Goal: Transaction & Acquisition: Purchase product/service

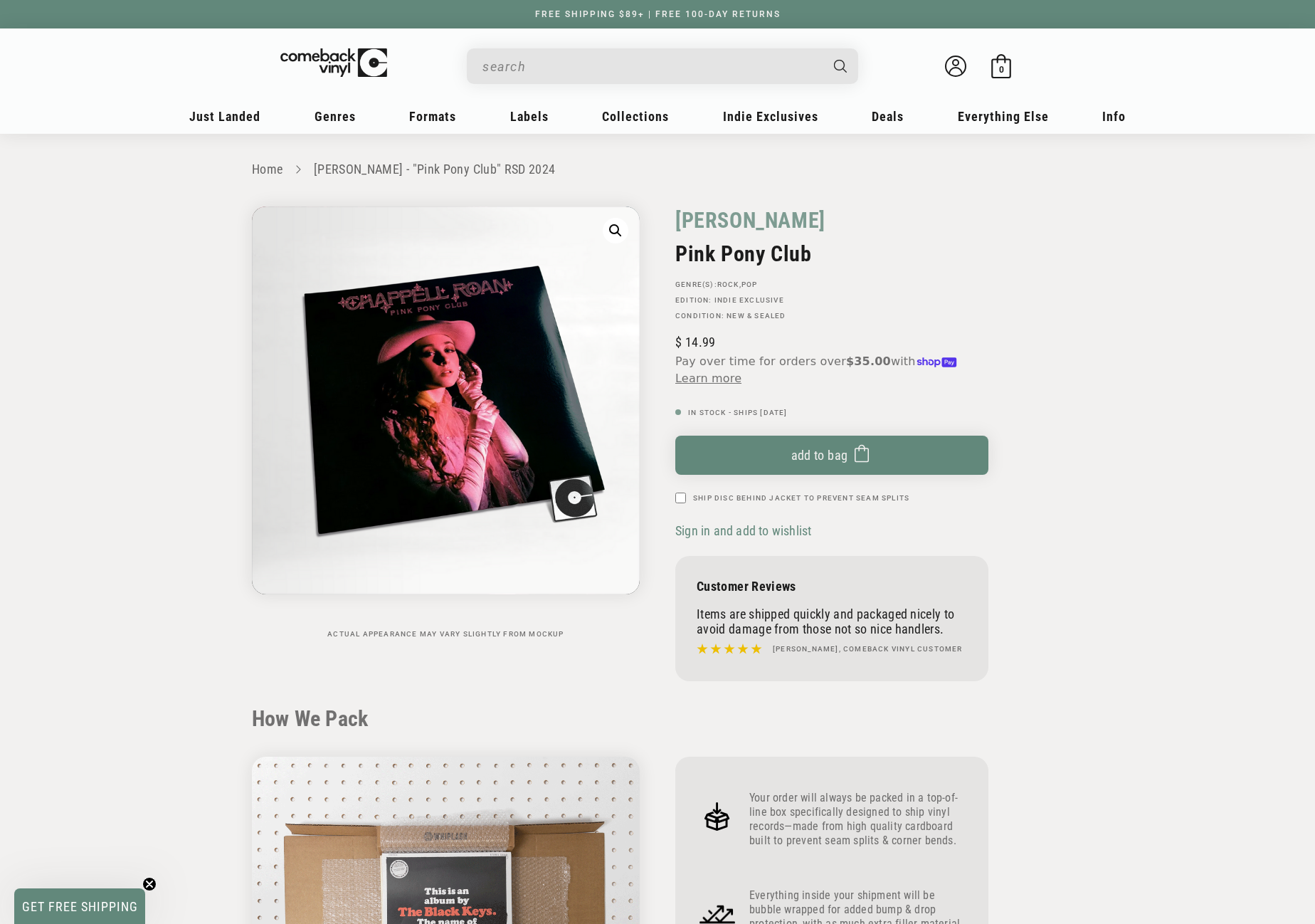
scroll to position [427, 0]
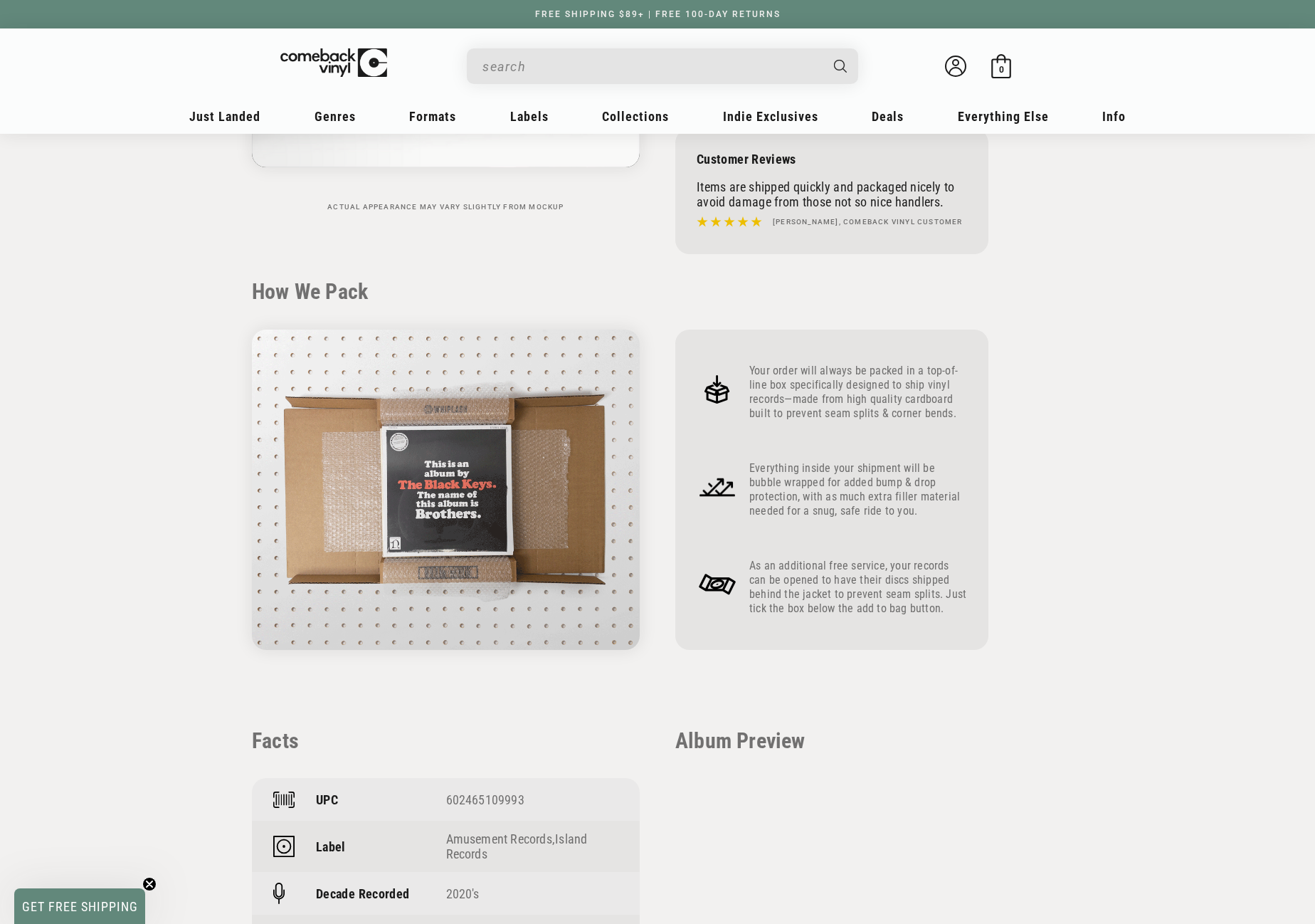
drag, startPoint x: 0, startPoint y: 0, endPoint x: 609, endPoint y: 67, distance: 612.7
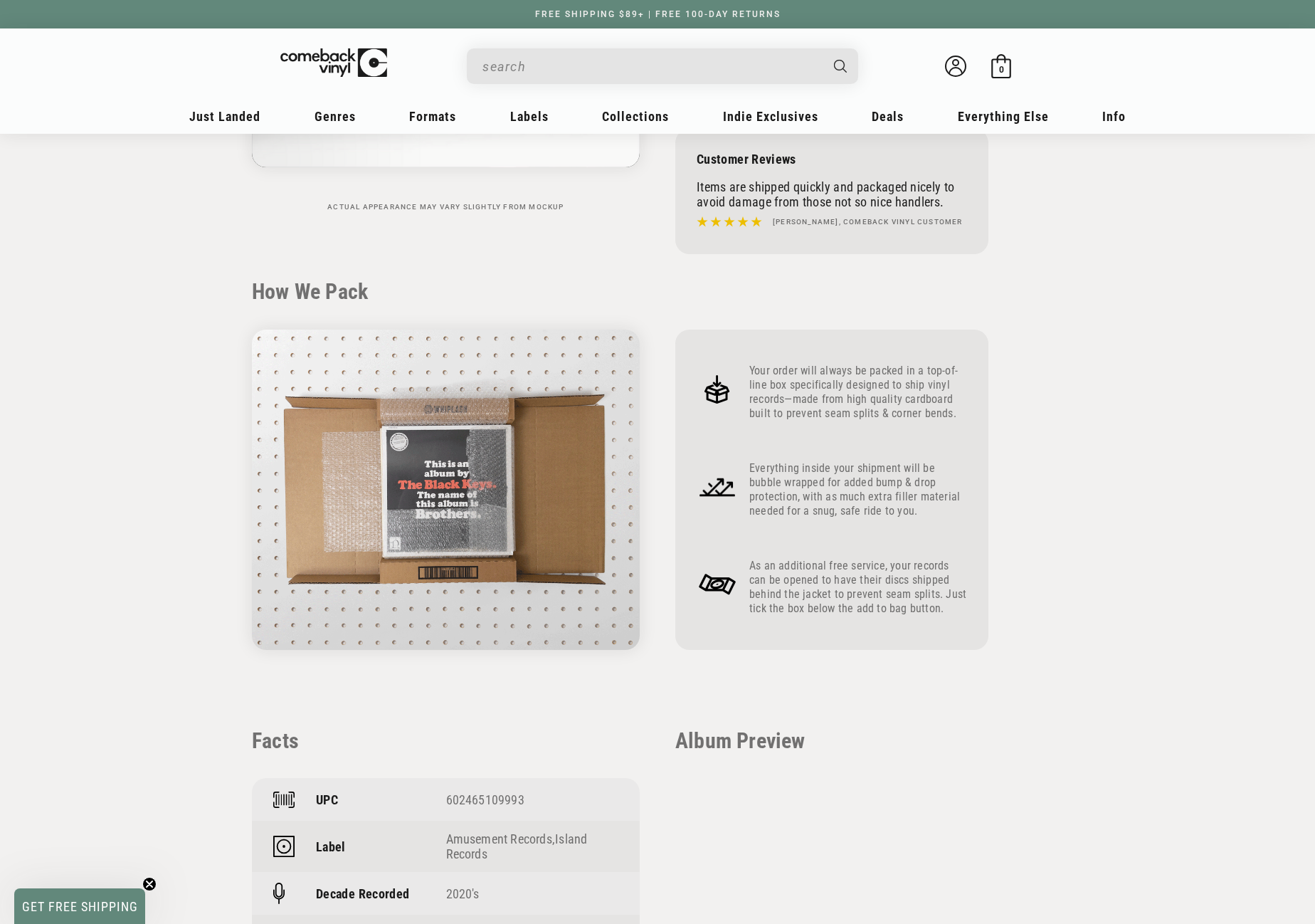
click at [609, 67] on input "When autocomplete results are available use up and down arrows to review and en…" at bounding box center [651, 66] width 337 height 29
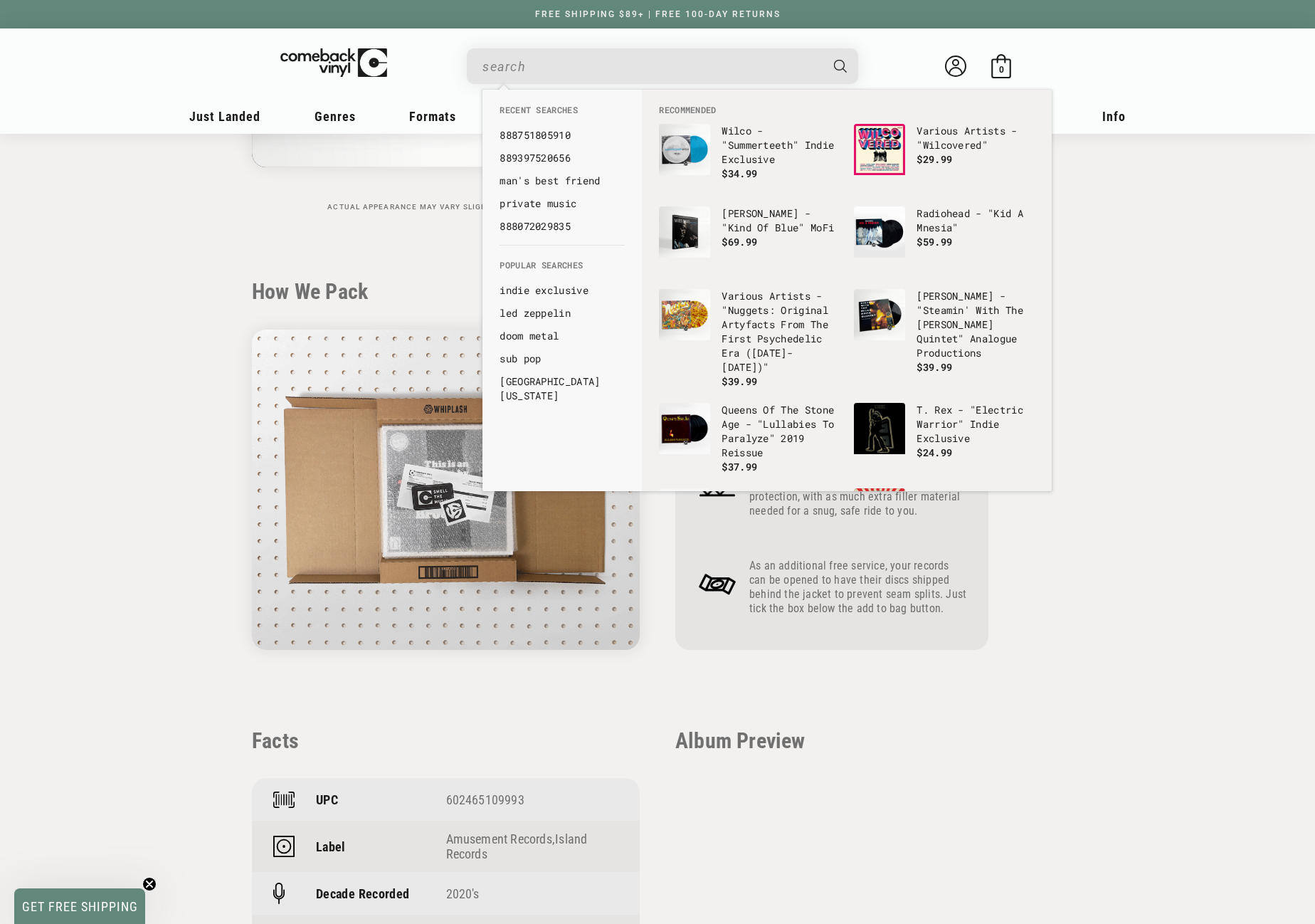
paste input "<p>[PERSON_NAME] <em>Man's Best Friend</em> showcases the pop star's continued …"
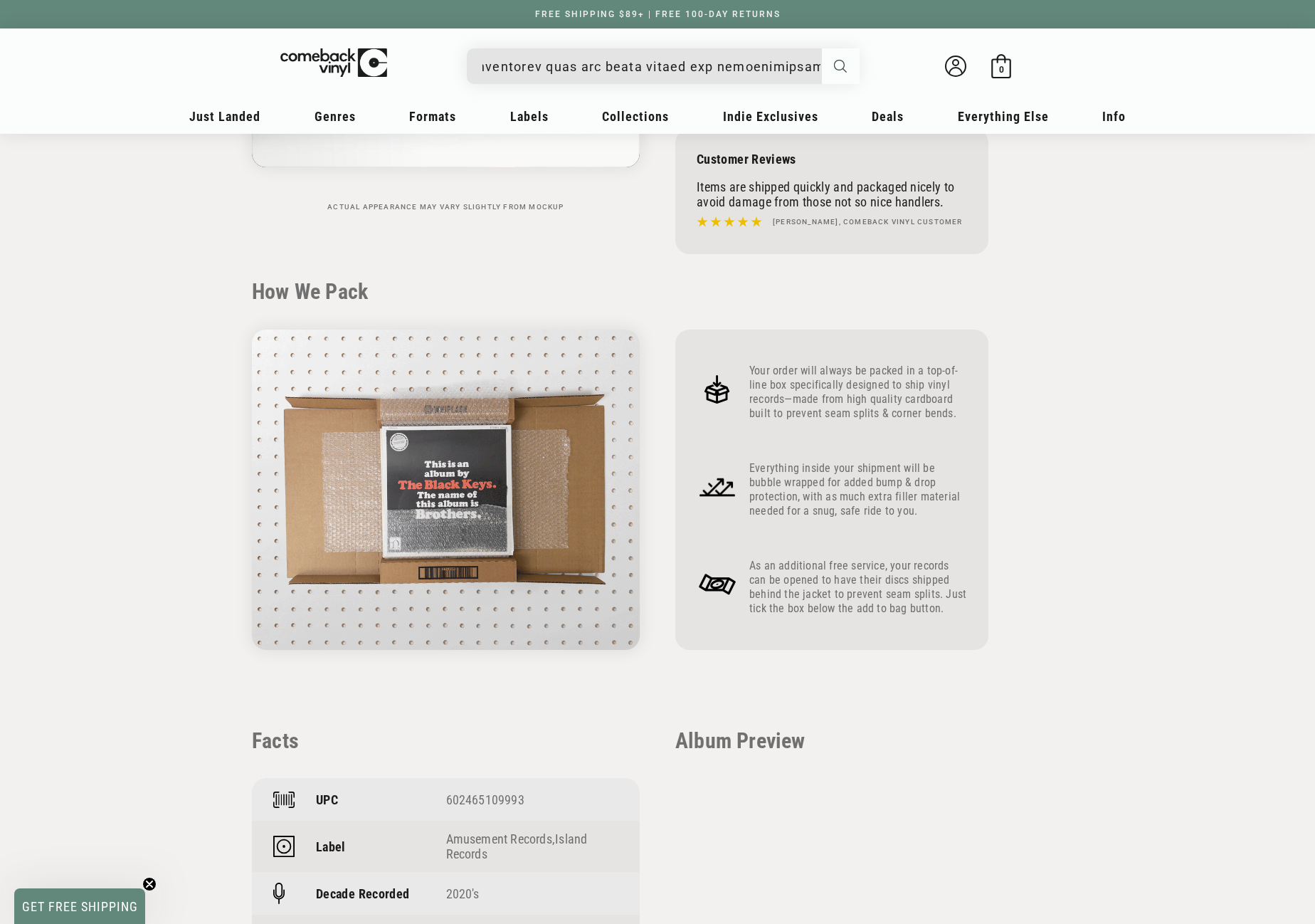
scroll to position [0, 0]
click at [837, 66] on icon "Search" at bounding box center [840, 66] width 13 height 13
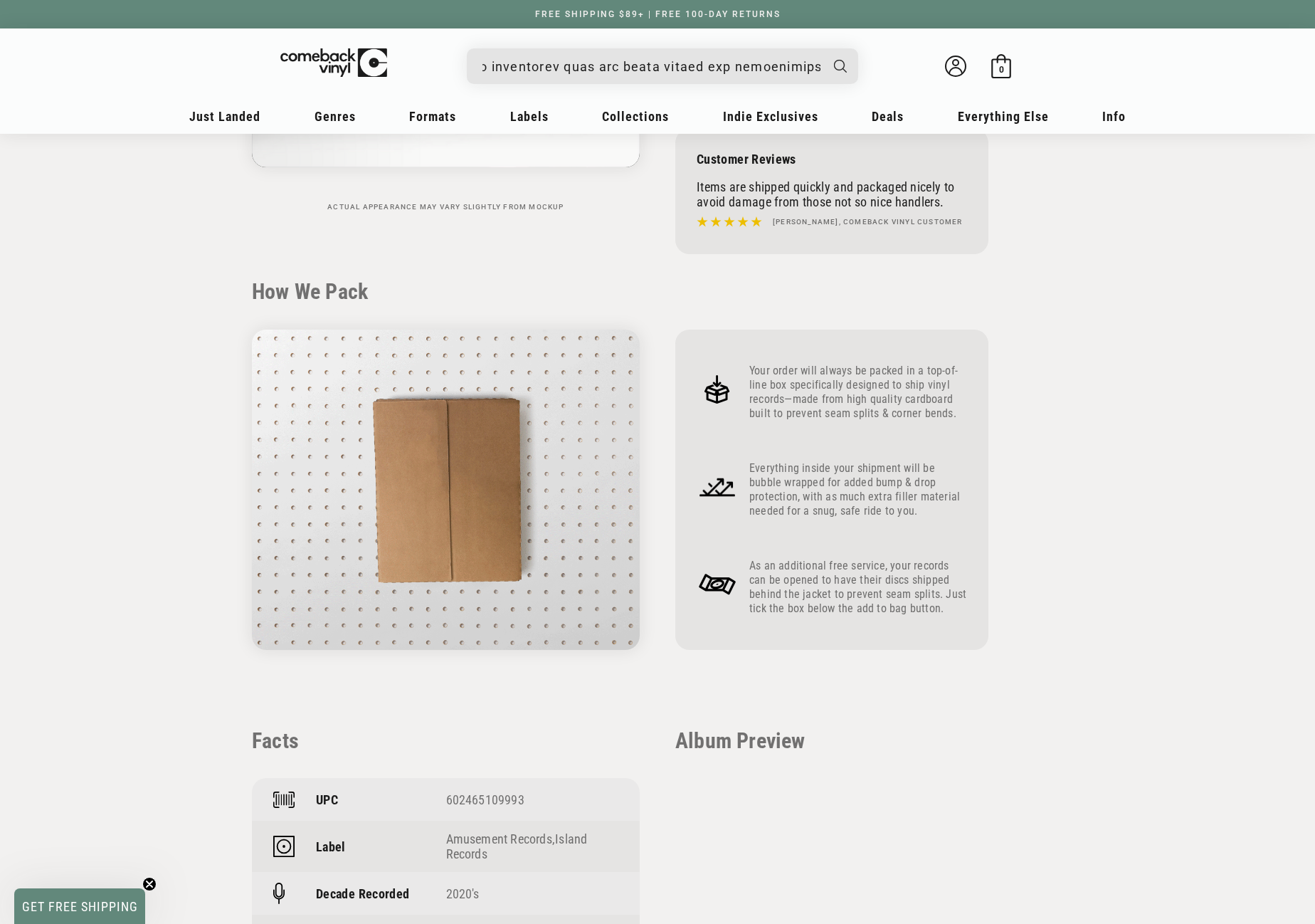
scroll to position [0, 15165]
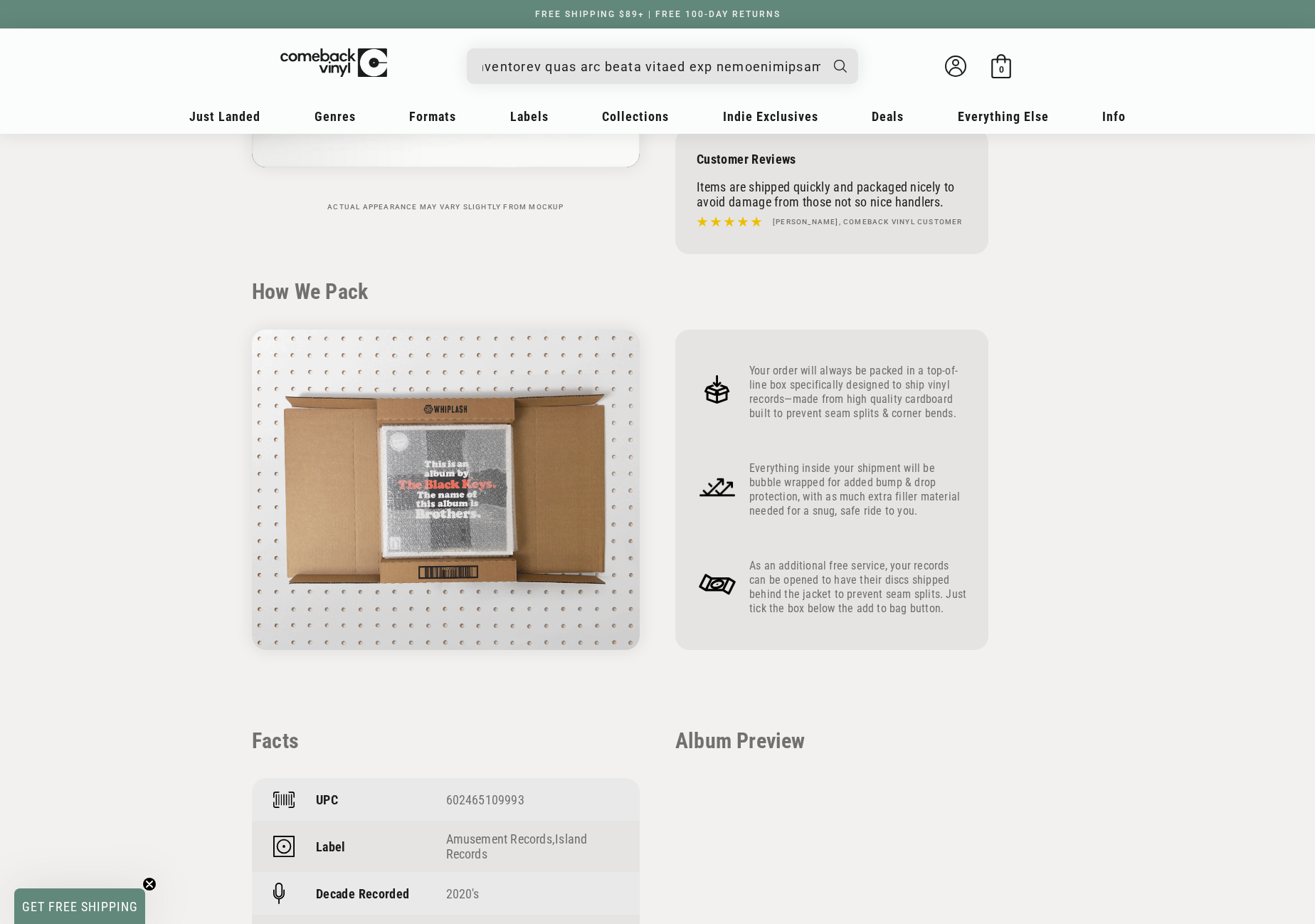
drag, startPoint x: 483, startPoint y: 64, endPoint x: 882, endPoint y: 62, distance: 399.0
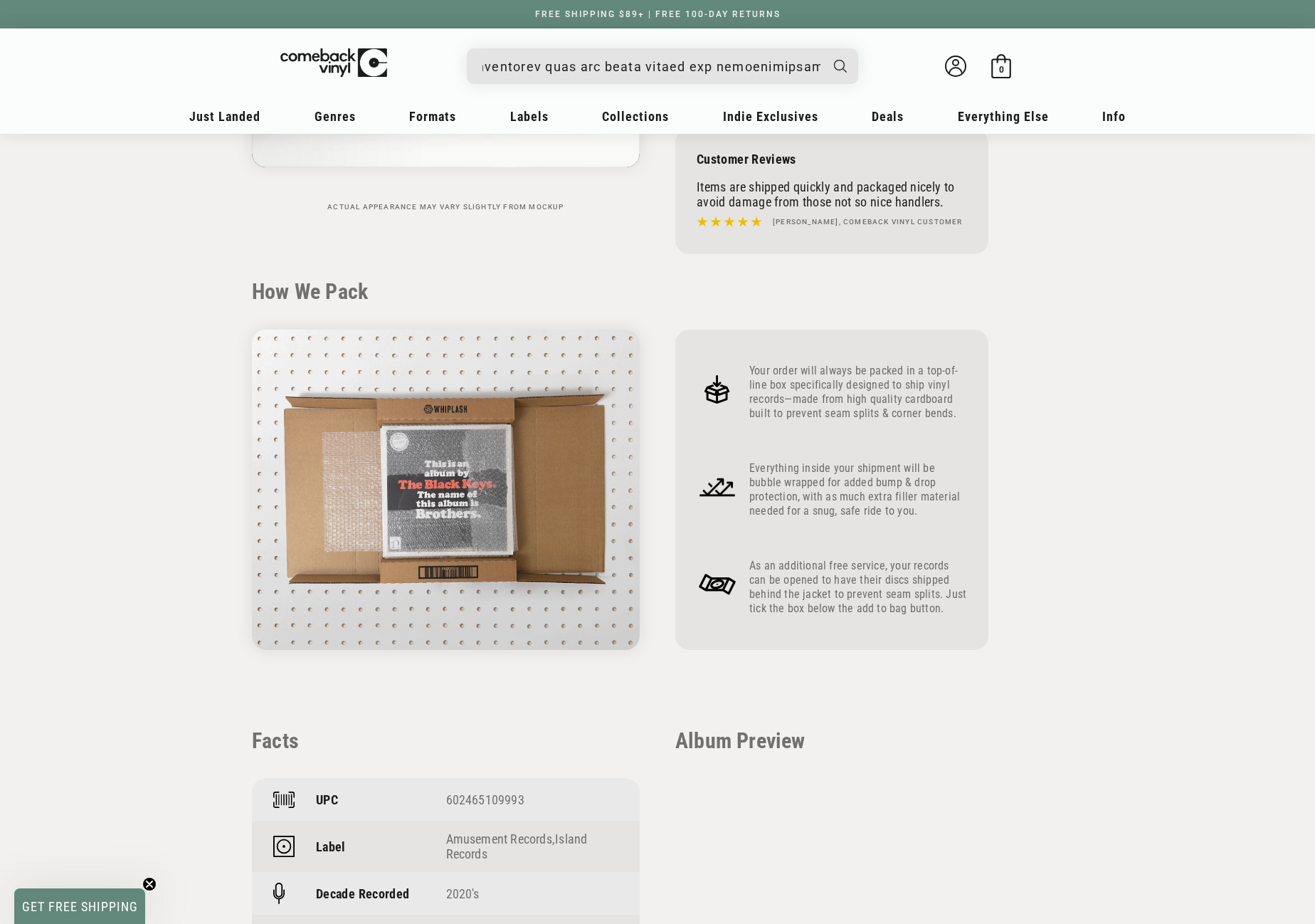
click at [882, 62] on details-modal "See all results... 0 results 0 results" at bounding box center [663, 66] width 541 height 36
paste input "602478316616"
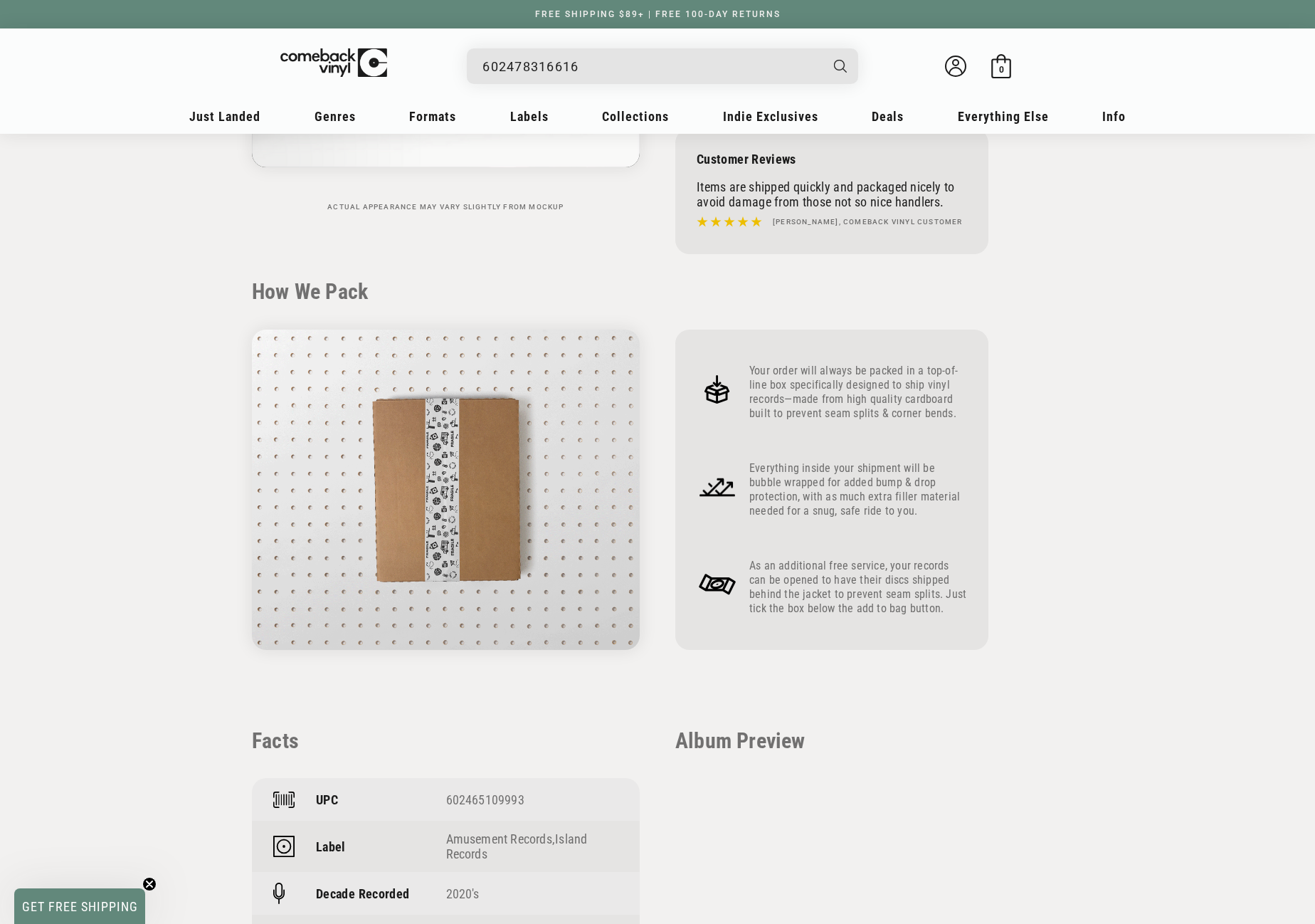
scroll to position [0, 0]
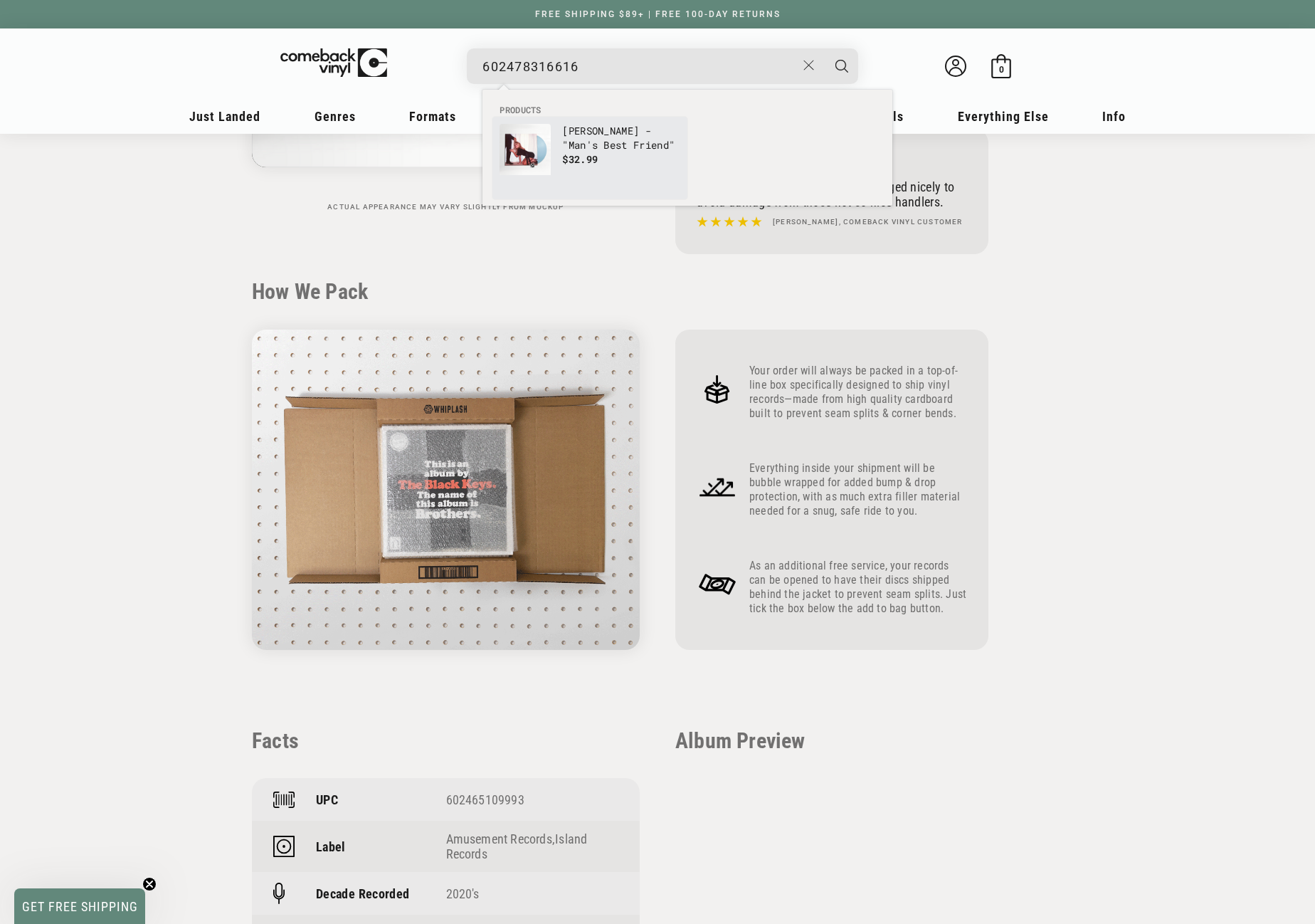
type input "602478316616"
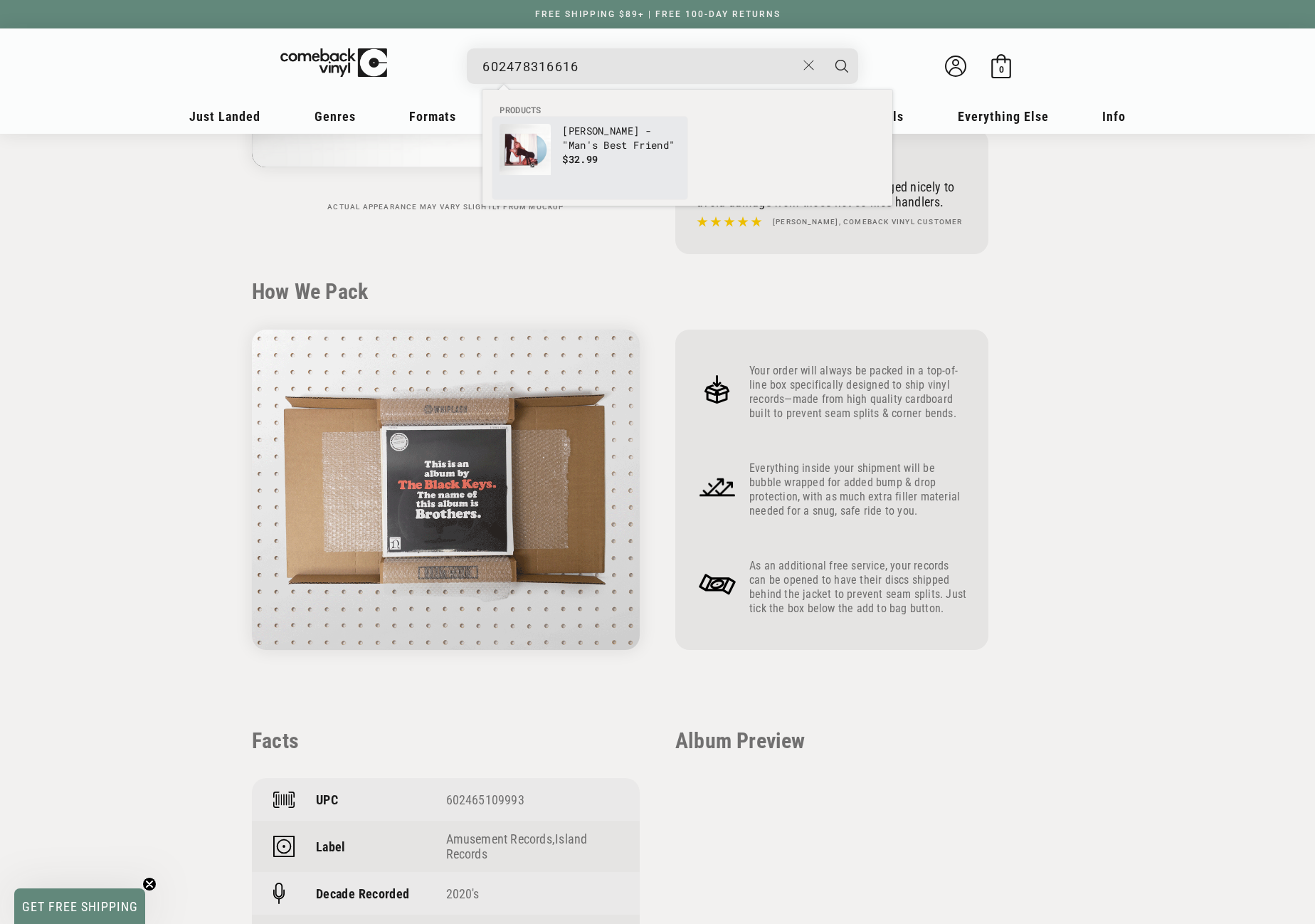
click at [592, 133] on p "[PERSON_NAME] - "Man's Best Friend"" at bounding box center [621, 138] width 118 height 29
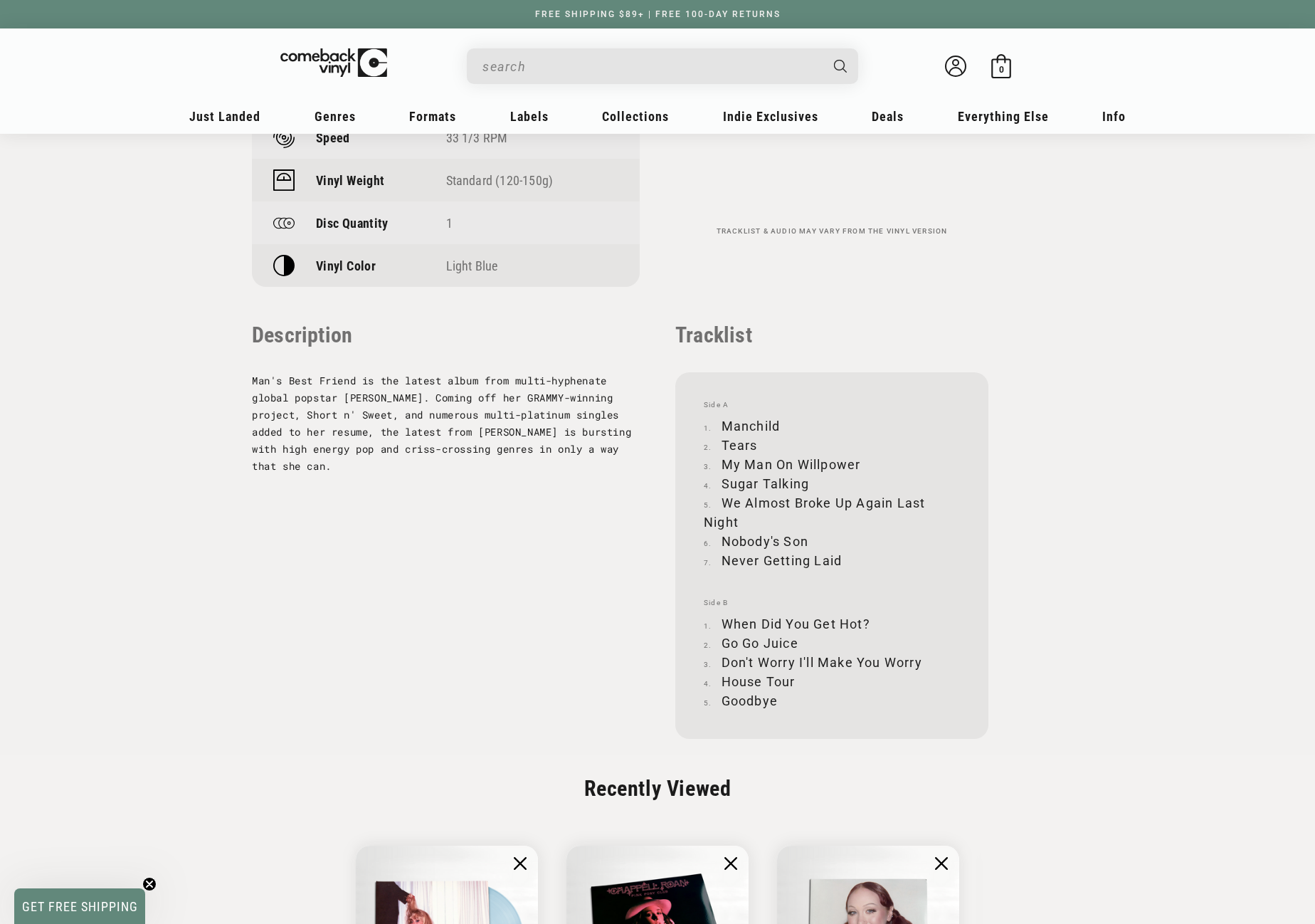
scroll to position [1281, 0]
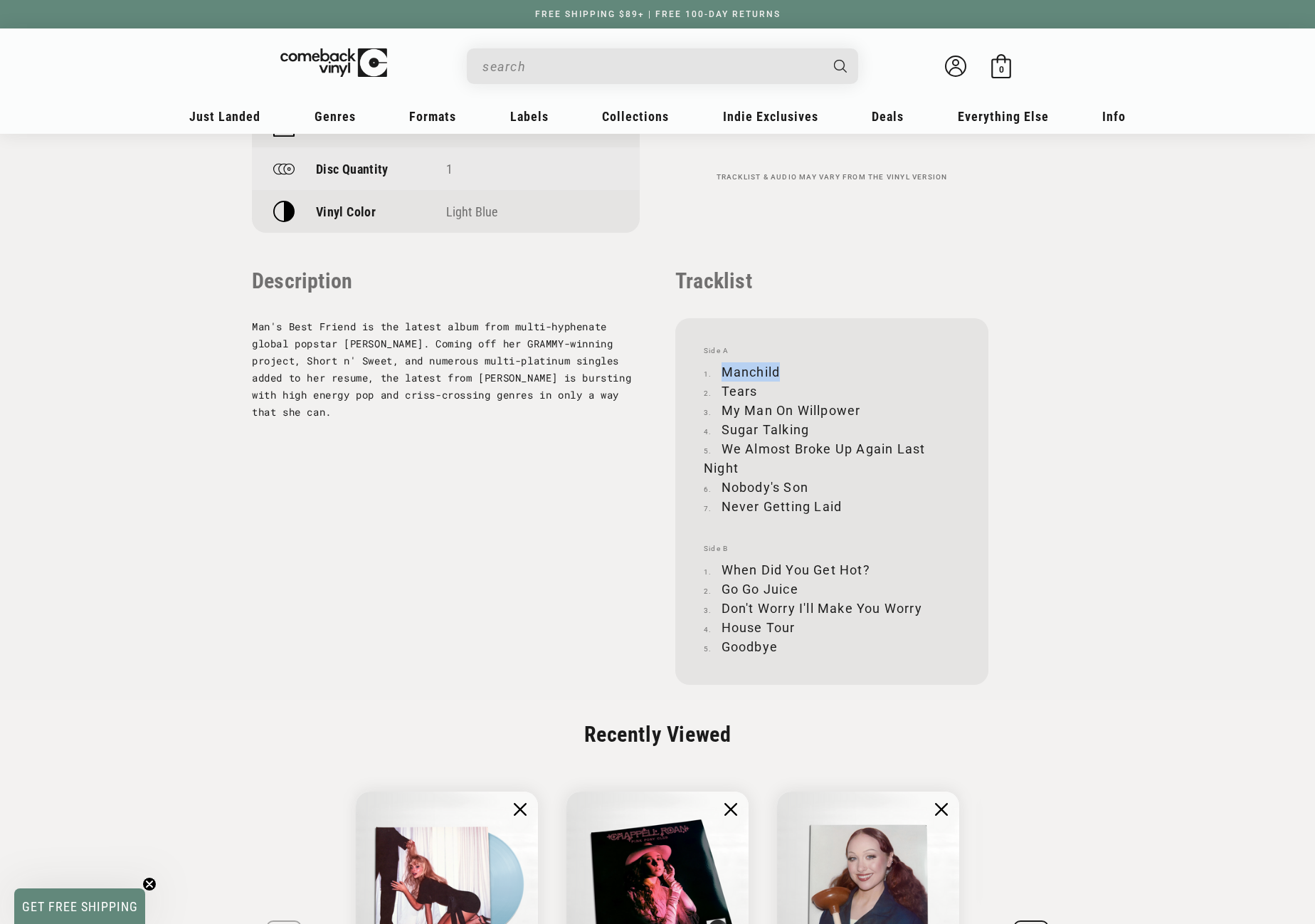
drag, startPoint x: 722, startPoint y: 371, endPoint x: 779, endPoint y: 365, distance: 57.3
click at [779, 365] on li "Manchild" at bounding box center [831, 372] width 256 height 19
copy li "Manchild"
drag, startPoint x: 721, startPoint y: 385, endPoint x: 755, endPoint y: 386, distance: 34.0
click at [755, 386] on li "Tears" at bounding box center [831, 391] width 256 height 19
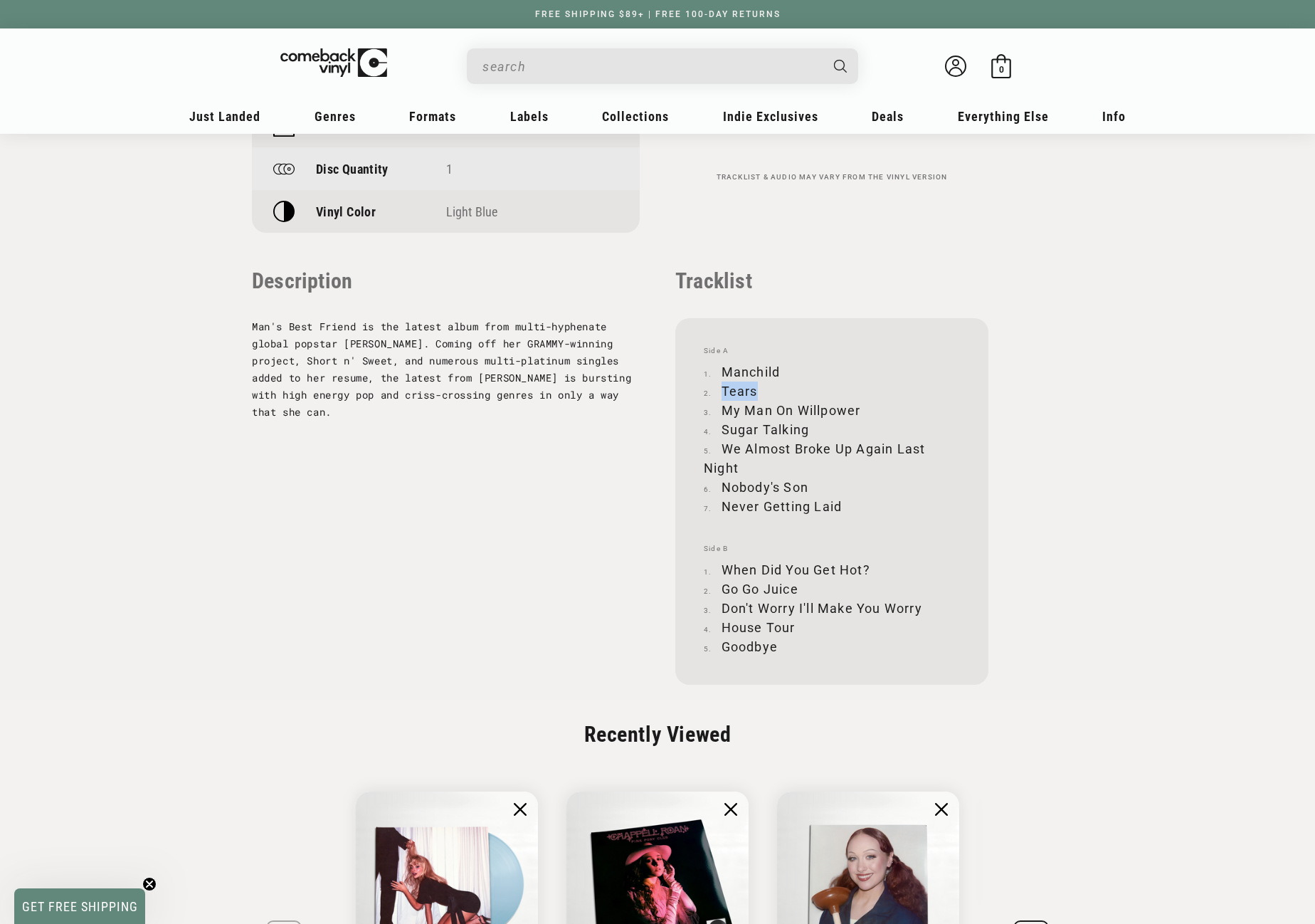
copy li "Tears"
drag, startPoint x: 721, startPoint y: 406, endPoint x: 860, endPoint y: 406, distance: 139.0
click at [860, 406] on li "My Man On Willpower" at bounding box center [831, 410] width 256 height 19
copy li "My Man On Willpower"
drag, startPoint x: 721, startPoint y: 426, endPoint x: 809, endPoint y: 425, distance: 88.0
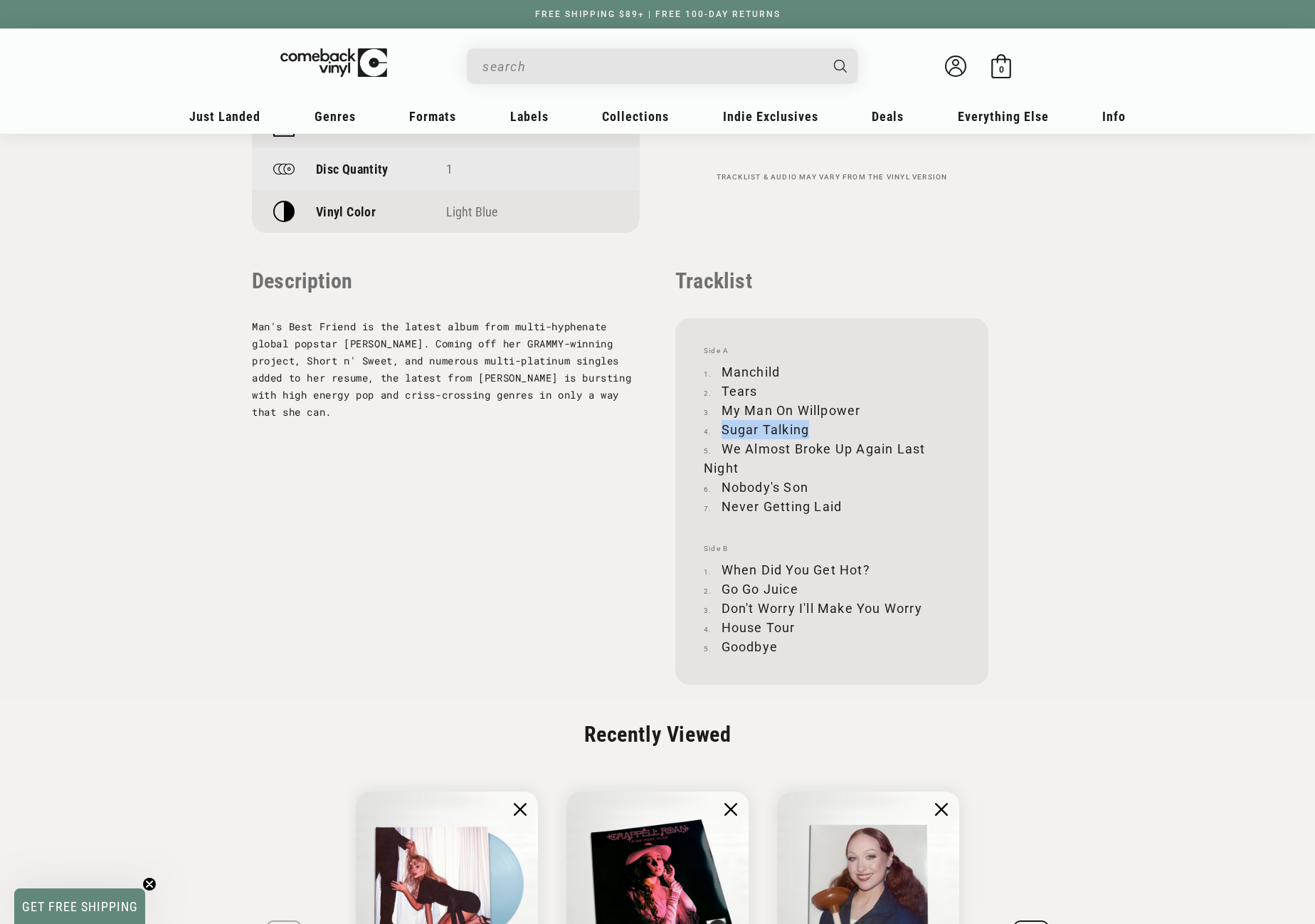
click at [809, 425] on li "Sugar Talking" at bounding box center [831, 429] width 256 height 19
copy li "Sugar Talking"
drag, startPoint x: 725, startPoint y: 449, endPoint x: 736, endPoint y: 468, distance: 22.0
click at [736, 468] on li "We Almost Broke Up Again Last Night" at bounding box center [831, 458] width 256 height 38
copy li "We Almost Broke Up Again Last Night"
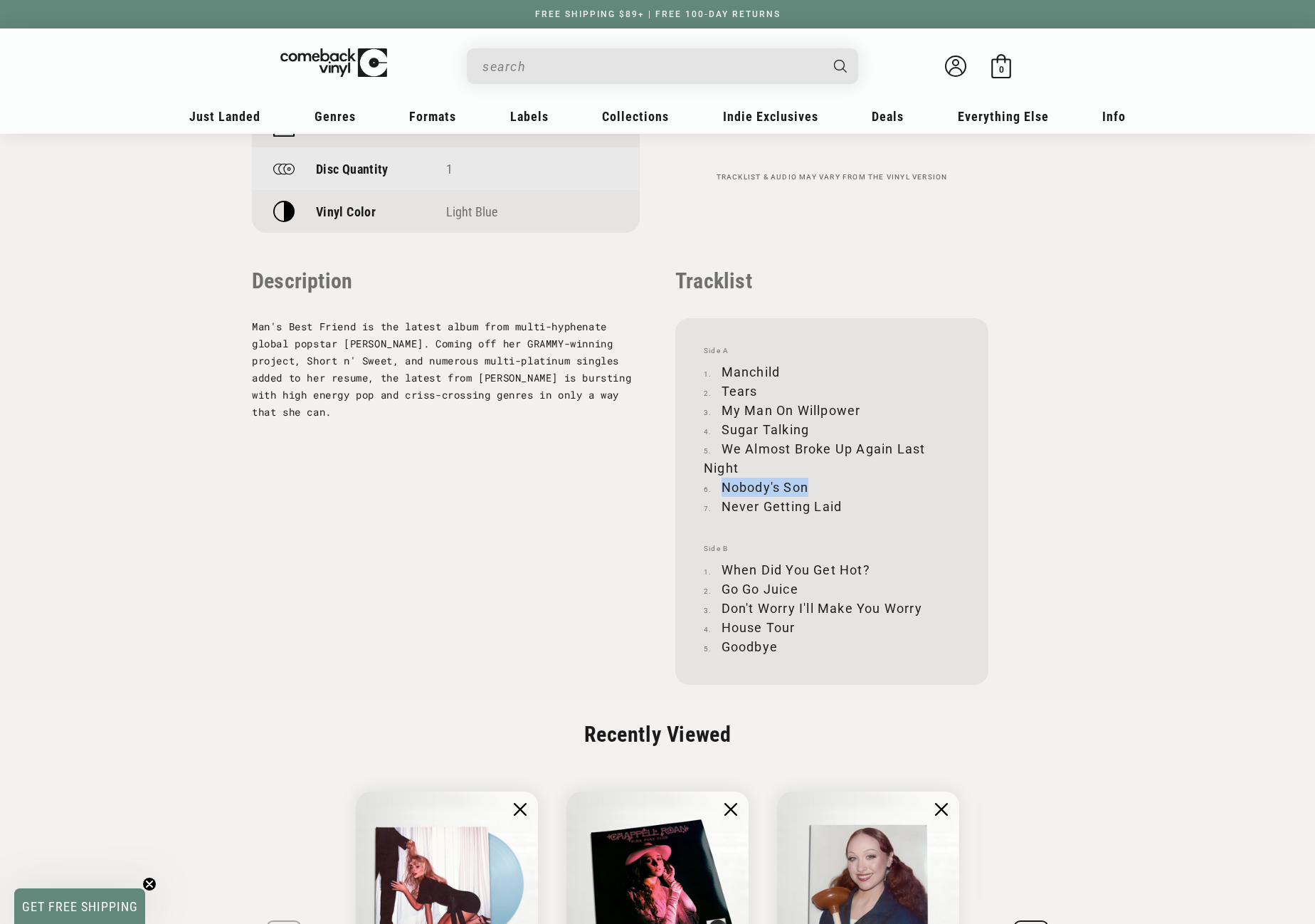
drag, startPoint x: 721, startPoint y: 488, endPoint x: 808, endPoint y: 489, distance: 87.0
click at [808, 489] on li "Nobody's Son" at bounding box center [831, 487] width 256 height 19
copy li "Nobody's Son"
drag, startPoint x: 722, startPoint y: 504, endPoint x: 839, endPoint y: 511, distance: 117.2
click at [839, 511] on li "Never Getting Laid" at bounding box center [831, 506] width 256 height 19
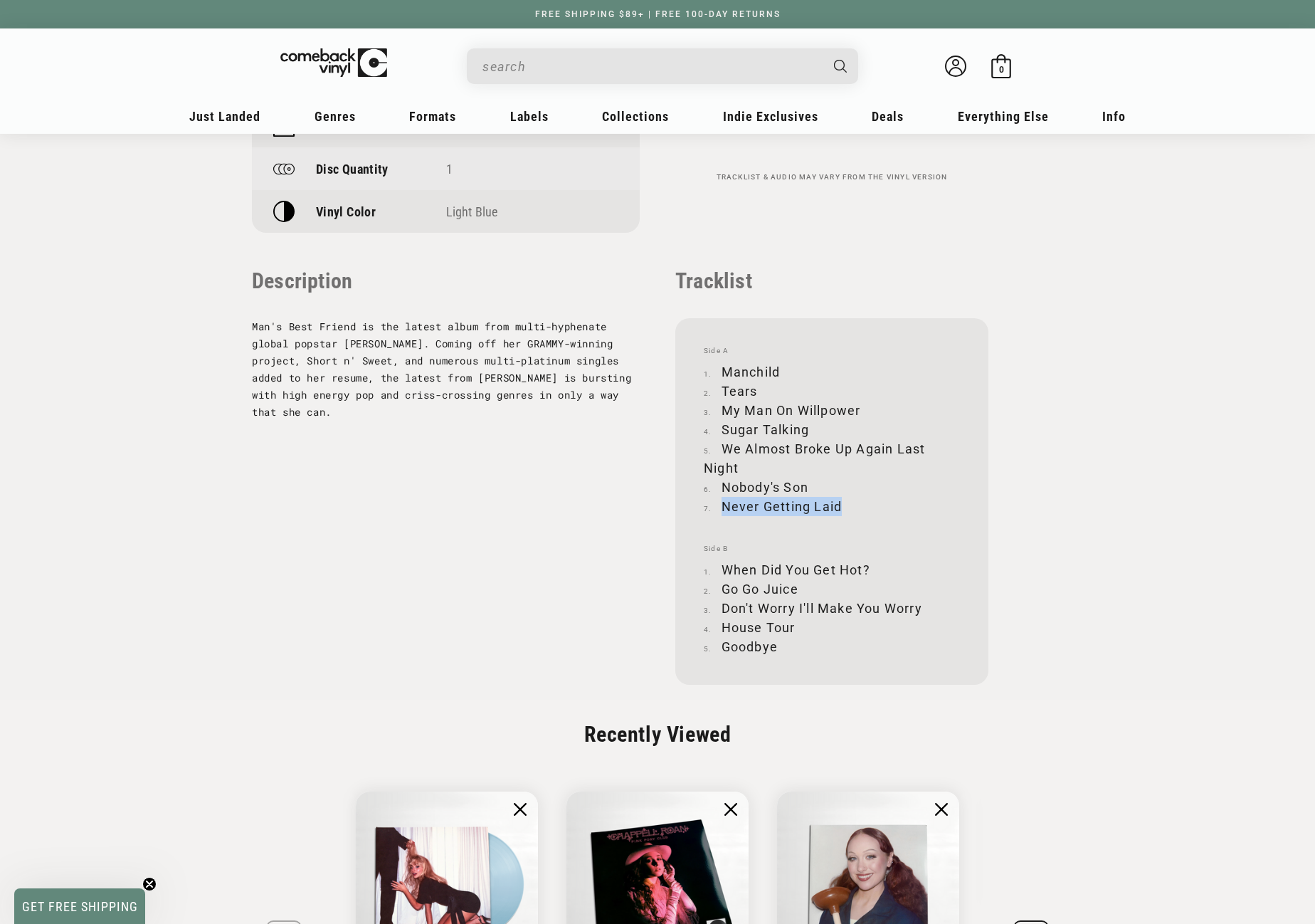
copy li "Never Getting Laid"
drag, startPoint x: 725, startPoint y: 569, endPoint x: 868, endPoint y: 567, distance: 143.0
click at [868, 567] on li "When Did You Get Hot?" at bounding box center [831, 570] width 256 height 19
copy li "When Did You Get Hot?"
drag, startPoint x: 723, startPoint y: 587, endPoint x: 802, endPoint y: 583, distance: 79.1
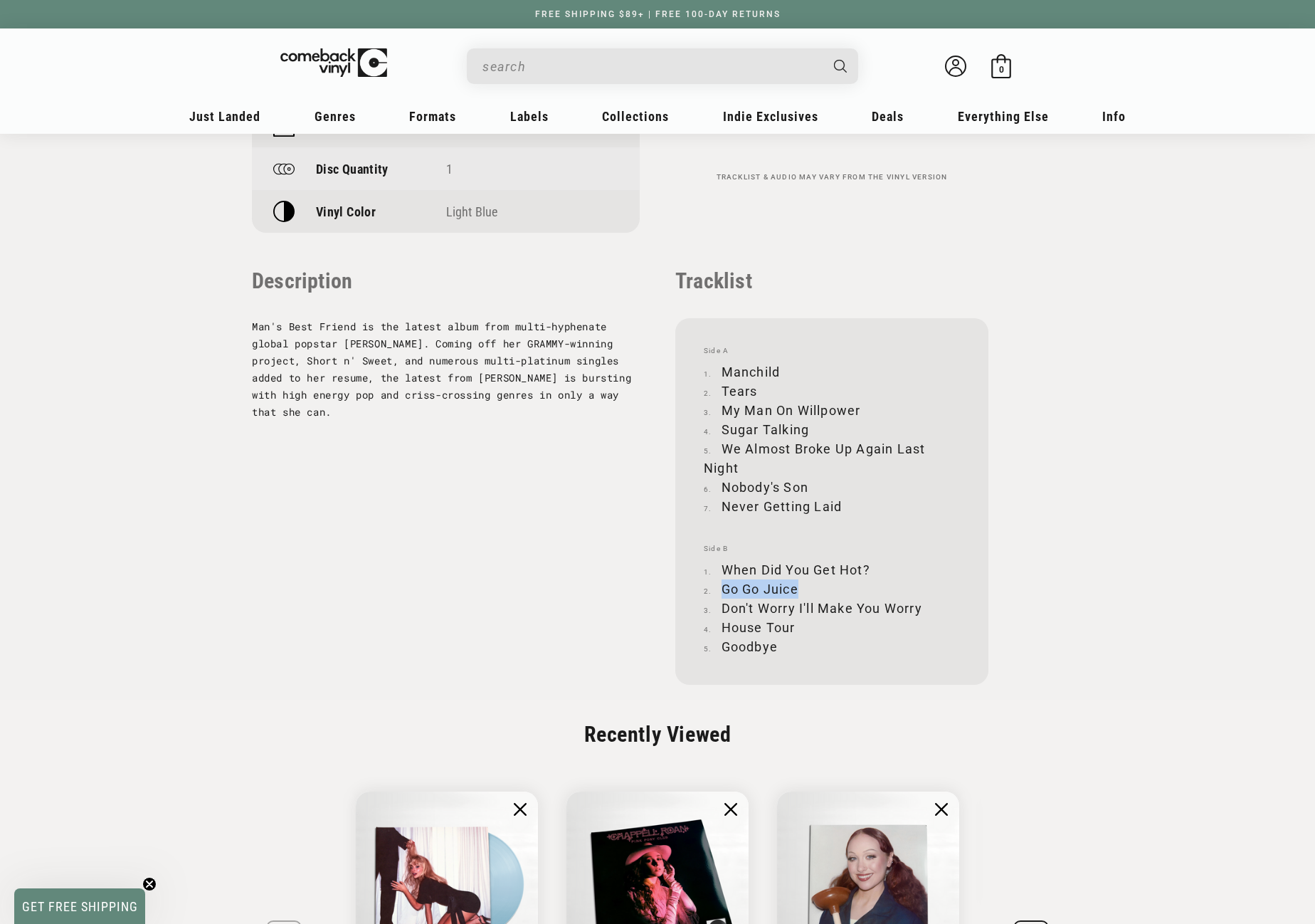
click at [802, 584] on li "Go Go Juice" at bounding box center [831, 589] width 256 height 19
copy li "Go Go Juice"
drag, startPoint x: 723, startPoint y: 605, endPoint x: 922, endPoint y: 606, distance: 199.0
click at [922, 606] on li "Don't Worry I'll Make You Worry" at bounding box center [831, 608] width 256 height 19
copy li "Don't Worry I'll Make You Worry"
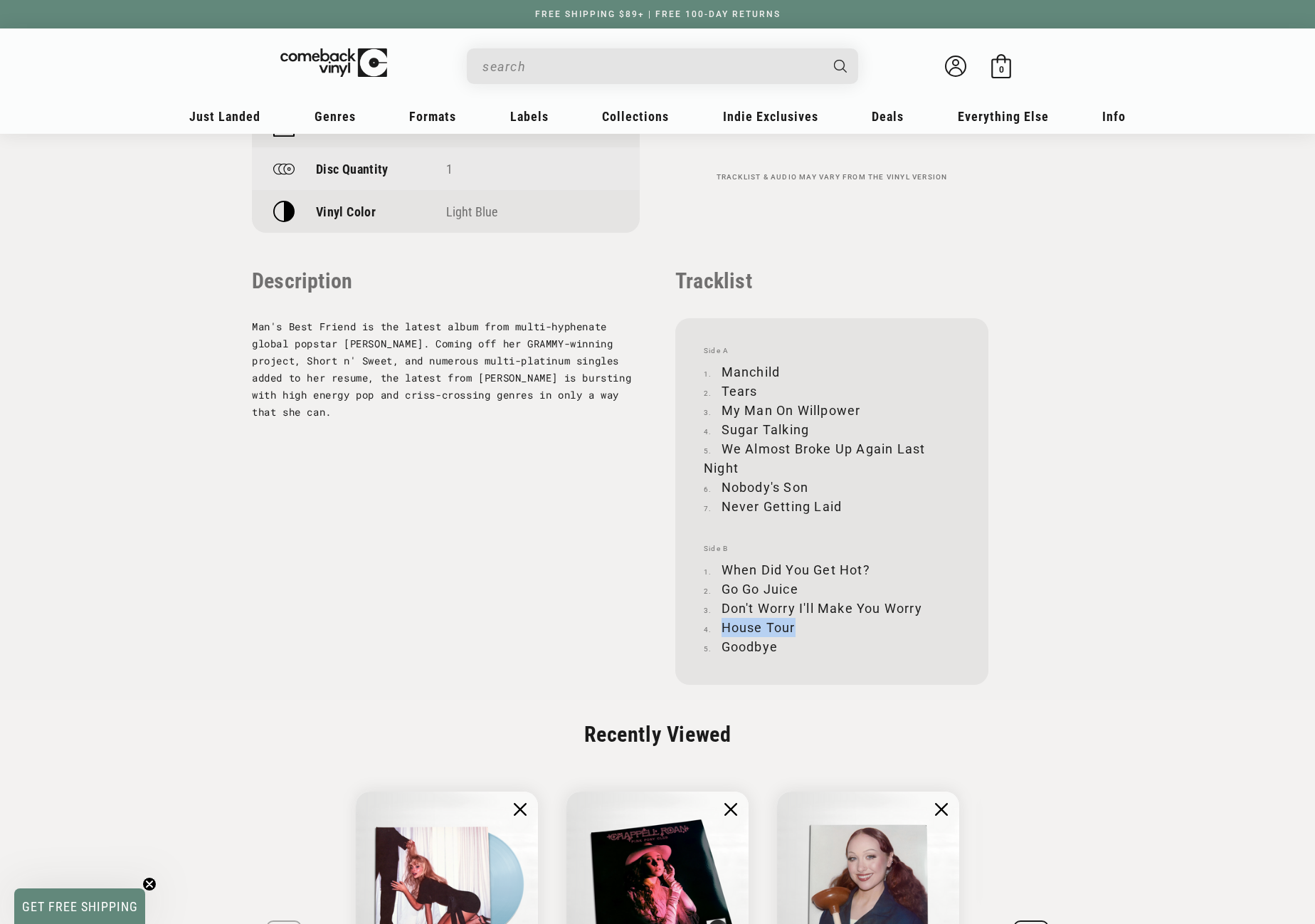
drag, startPoint x: 725, startPoint y: 624, endPoint x: 796, endPoint y: 622, distance: 71.0
click at [796, 622] on li "House Tour" at bounding box center [831, 628] width 256 height 19
drag, startPoint x: 723, startPoint y: 643, endPoint x: 775, endPoint y: 644, distance: 52.0
click at [775, 644] on li "Goodbye" at bounding box center [831, 646] width 256 height 19
